Goal: Task Accomplishment & Management: Manage account settings

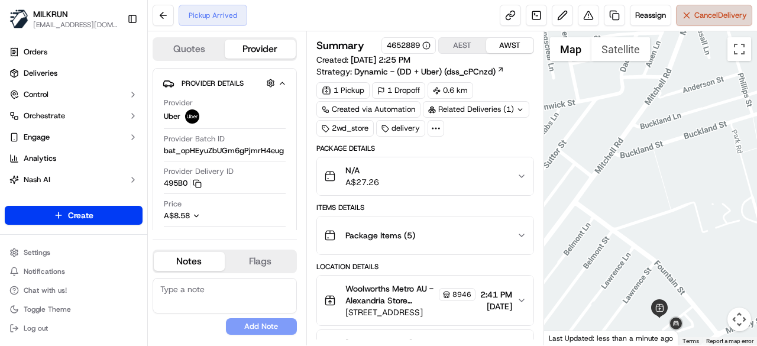
click at [701, 23] on button "Cancel Delivery" at bounding box center [714, 15] width 76 height 21
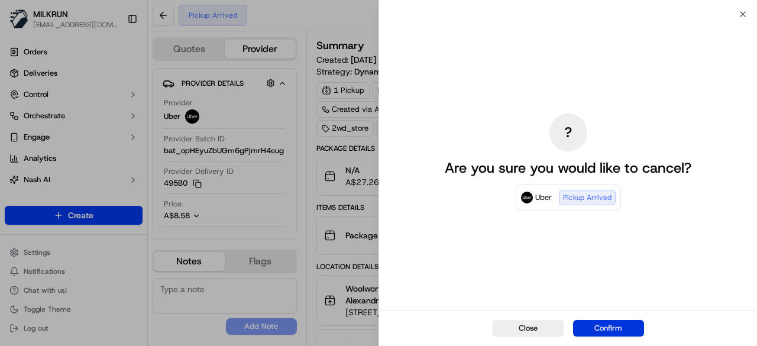
click at [622, 327] on button "Confirm" at bounding box center [608, 328] width 71 height 17
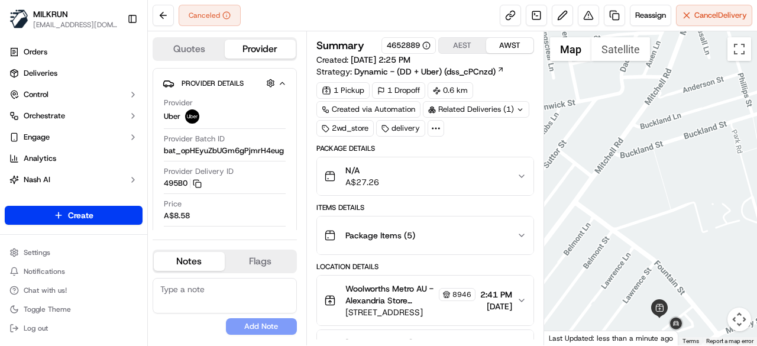
click at [514, 60] on div "Summary 4652889 AEST AWST Created: 23/09/2025 2:25 PM Strategy: Dynamic - (DD +…" at bounding box center [425, 57] width 218 height 40
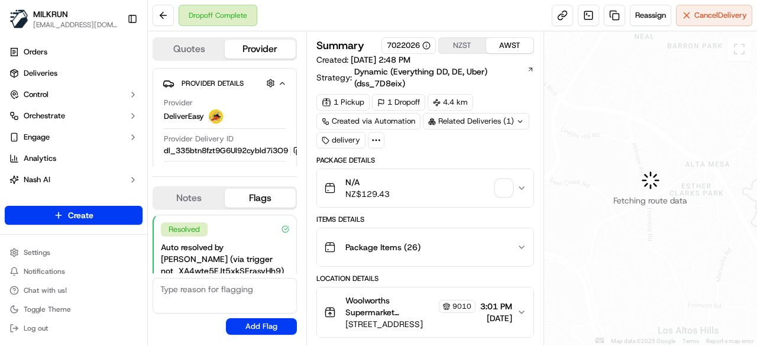
scroll to position [95, 0]
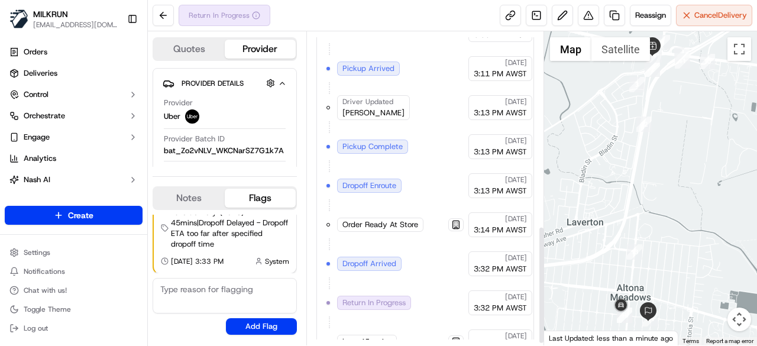
scroll to position [520, 0]
